Goal: Navigation & Orientation: Find specific page/section

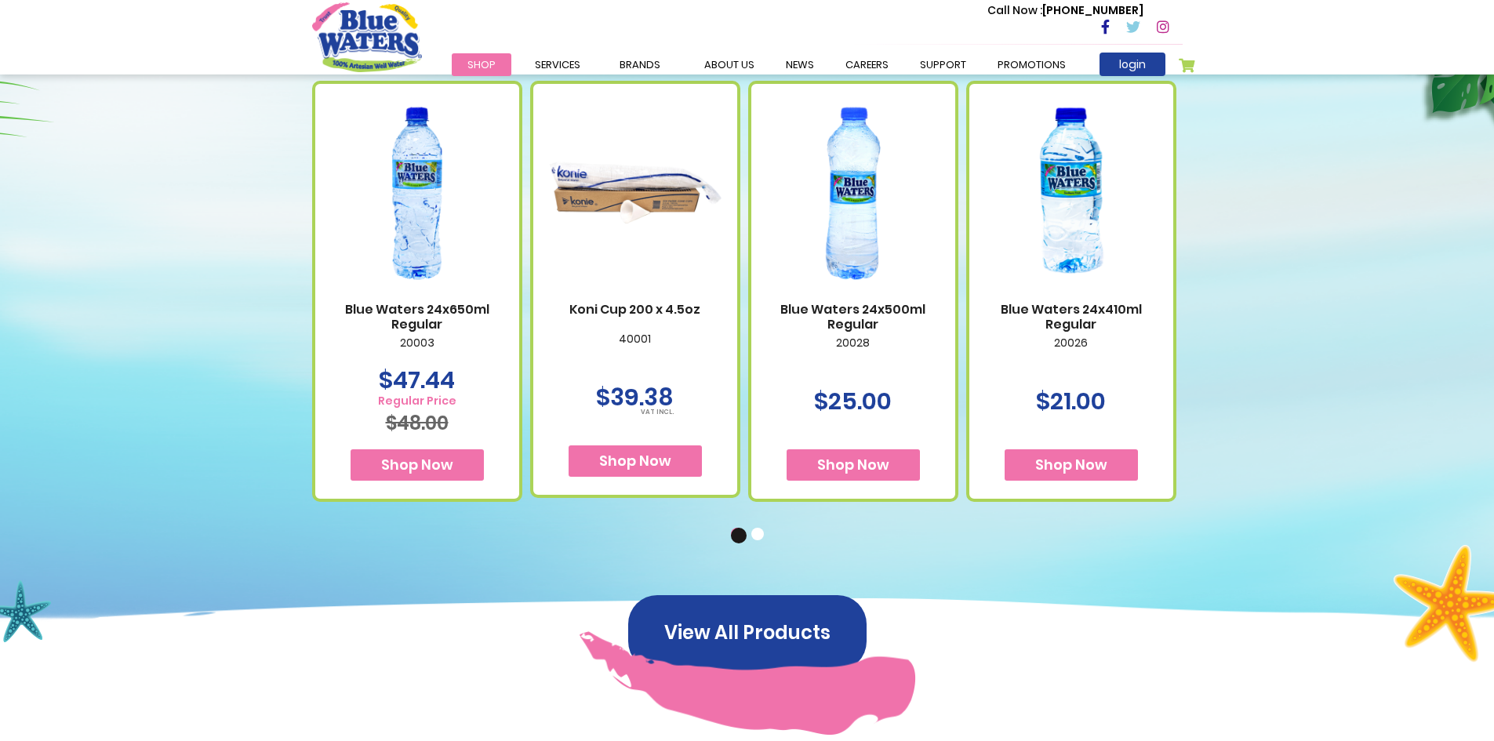
scroll to position [941, 0]
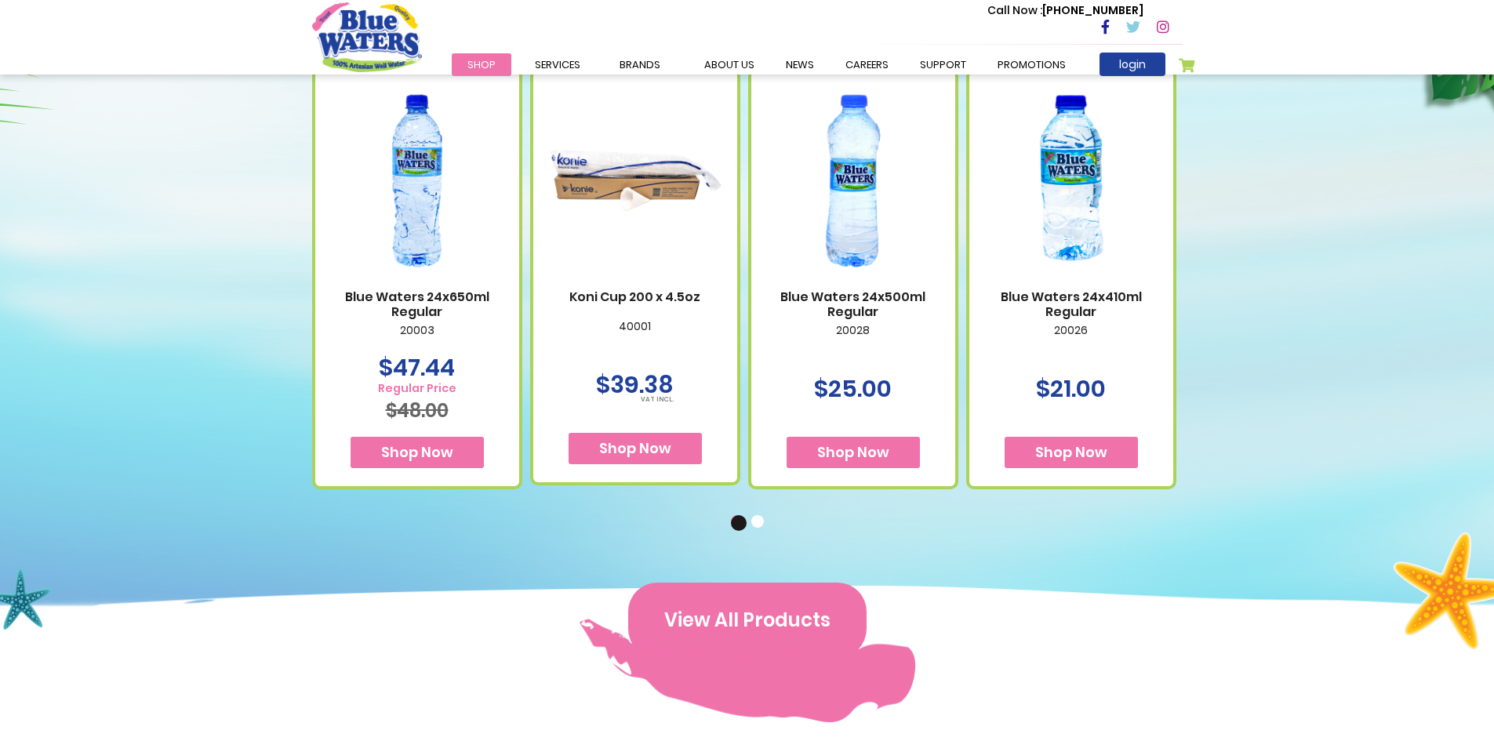
click at [801, 616] on button "View All Products" at bounding box center [747, 620] width 238 height 75
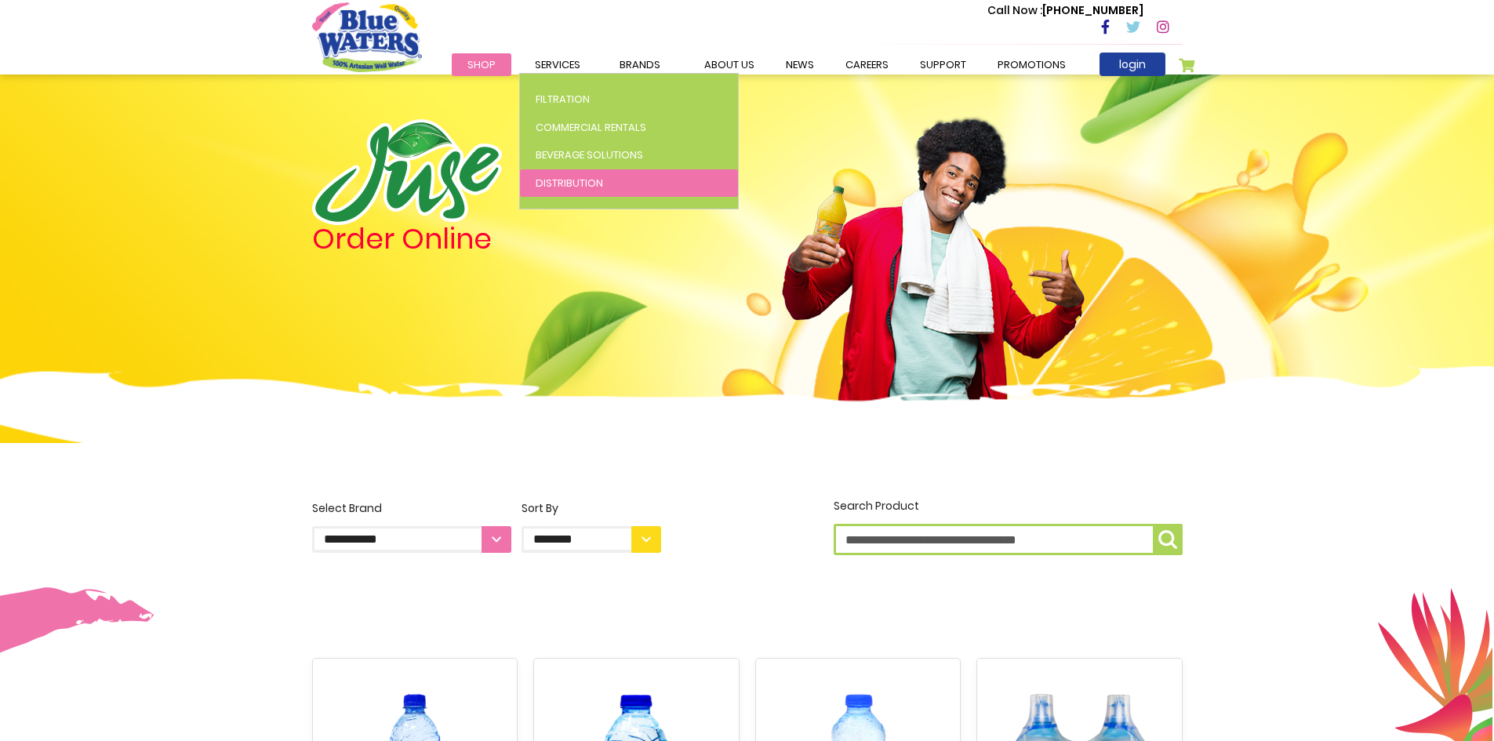
click at [584, 180] on span "Distribution" at bounding box center [569, 183] width 67 height 15
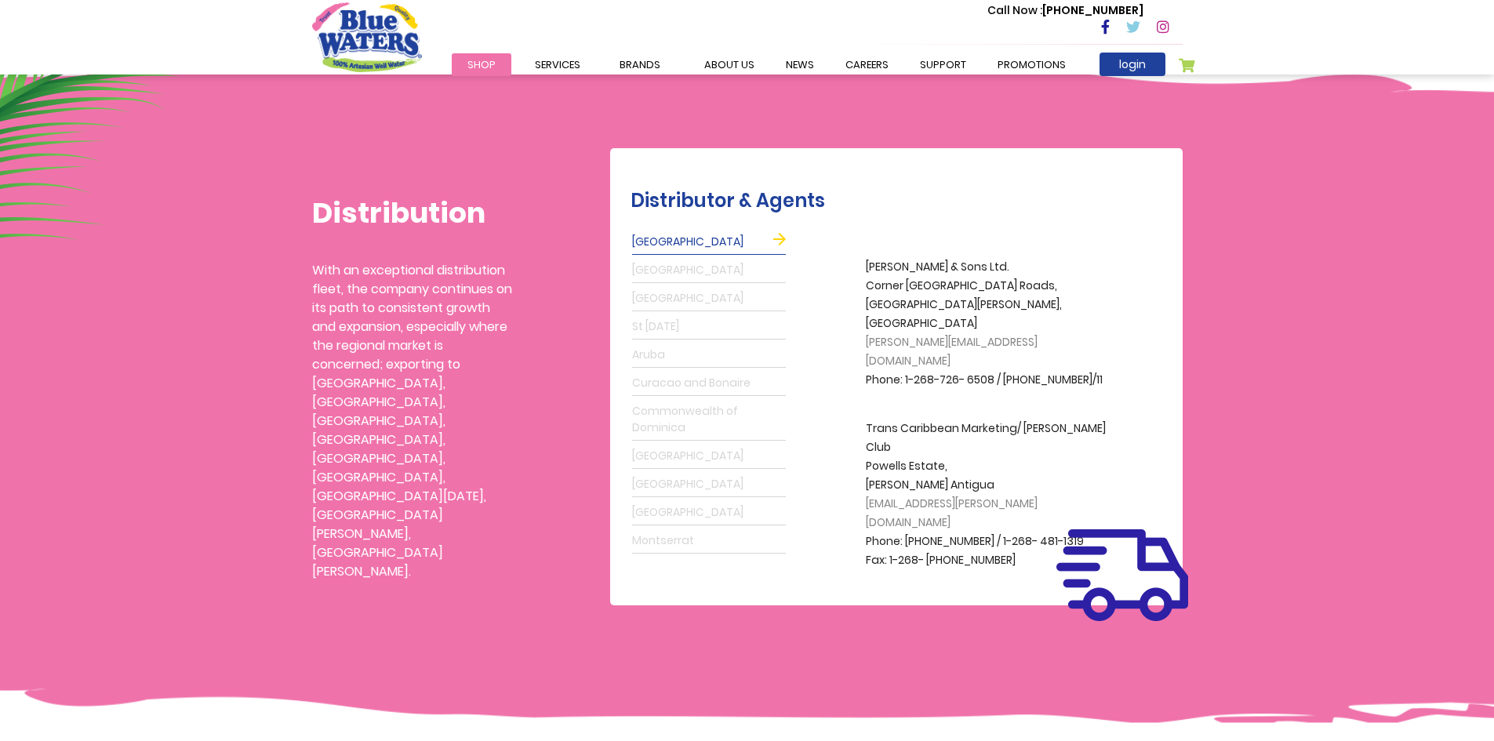
scroll to position [314, 0]
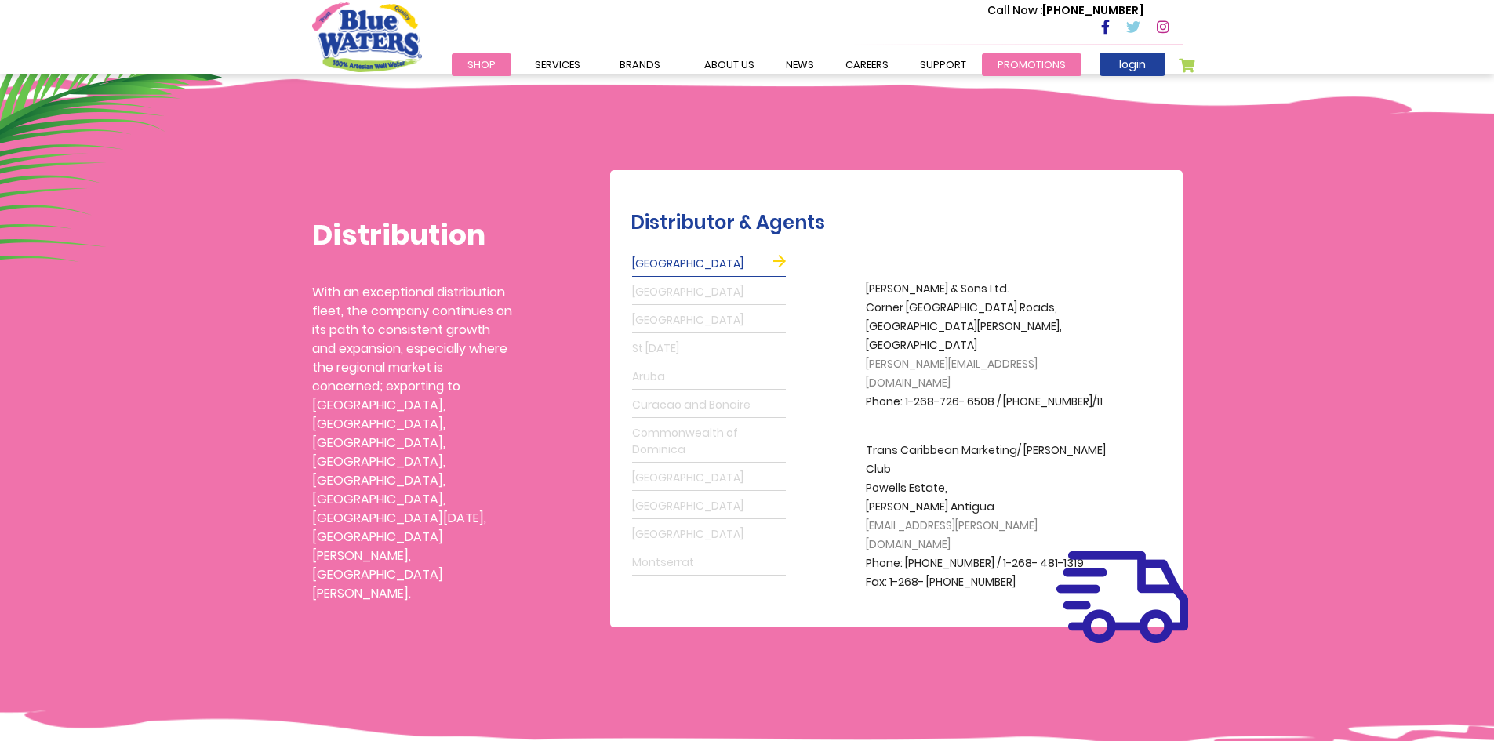
click at [1012, 57] on link "Promotions" at bounding box center [1032, 64] width 100 height 23
